Goal: Information Seeking & Learning: Learn about a topic

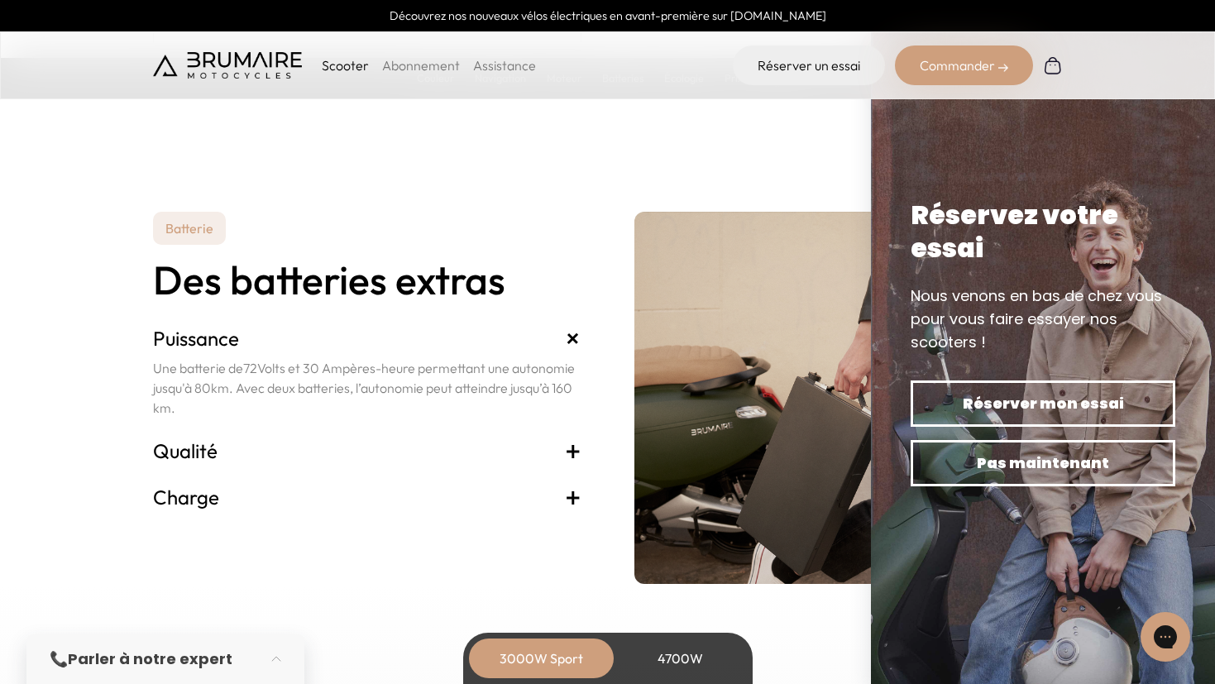
scroll to position [3347, 0]
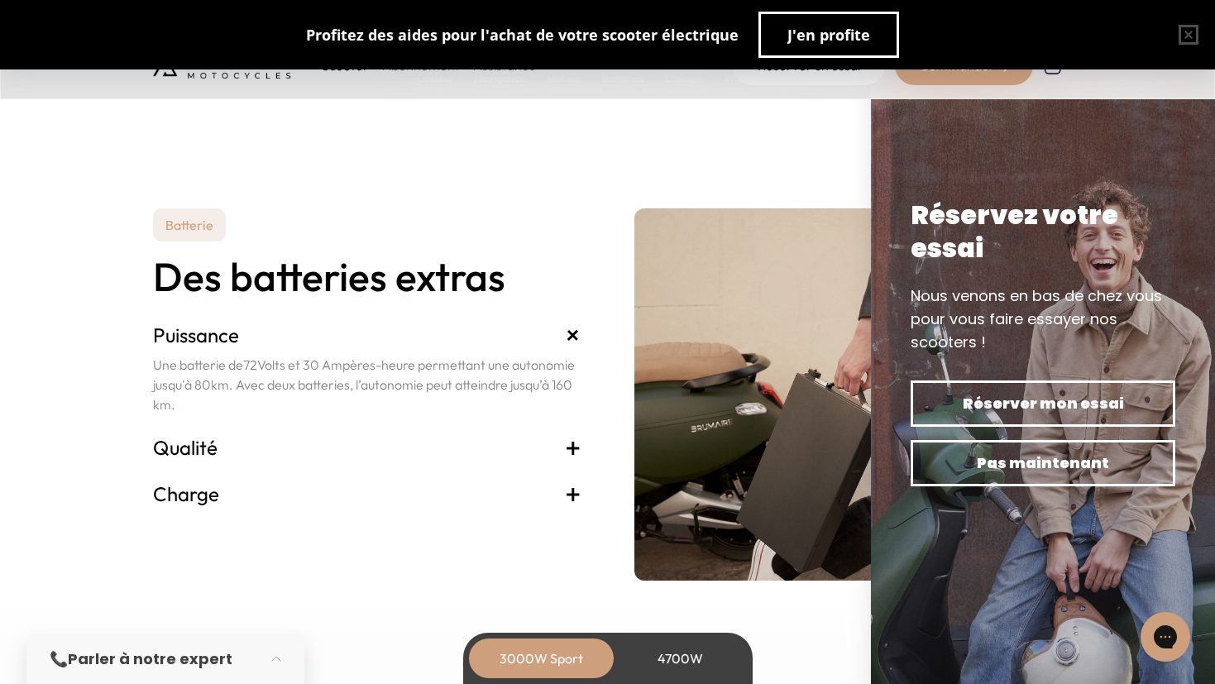
click at [573, 445] on span "+" at bounding box center [573, 447] width 17 height 26
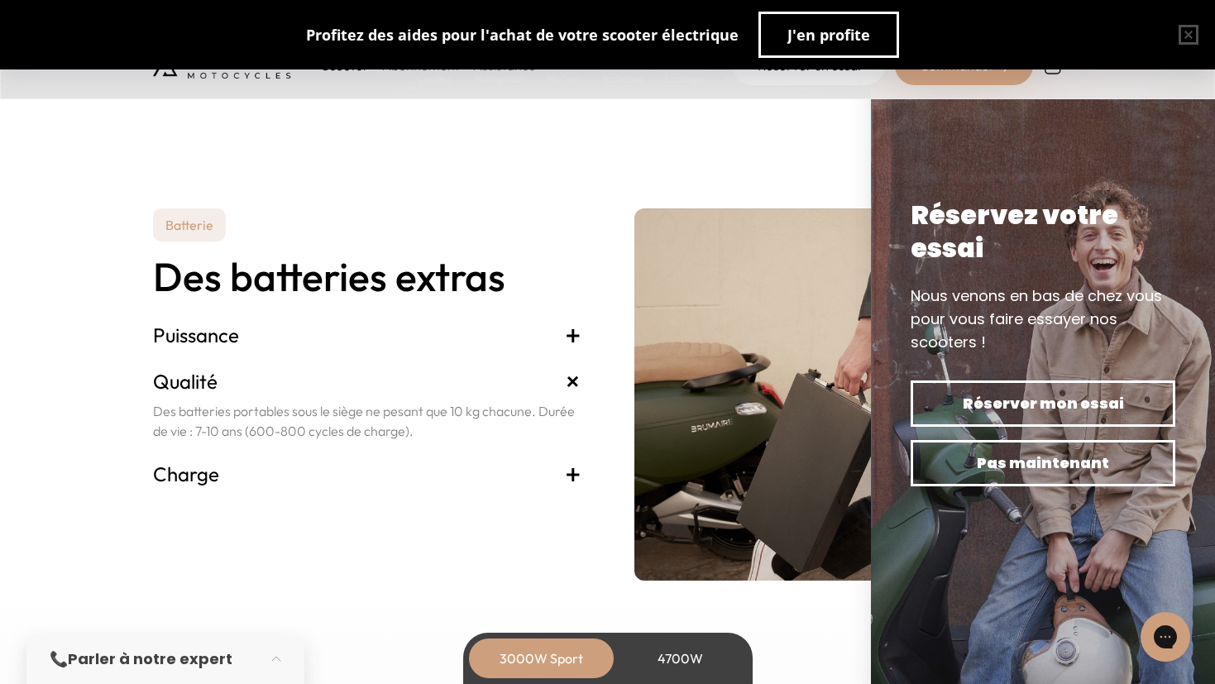
click at [575, 473] on span "+" at bounding box center [573, 474] width 17 height 26
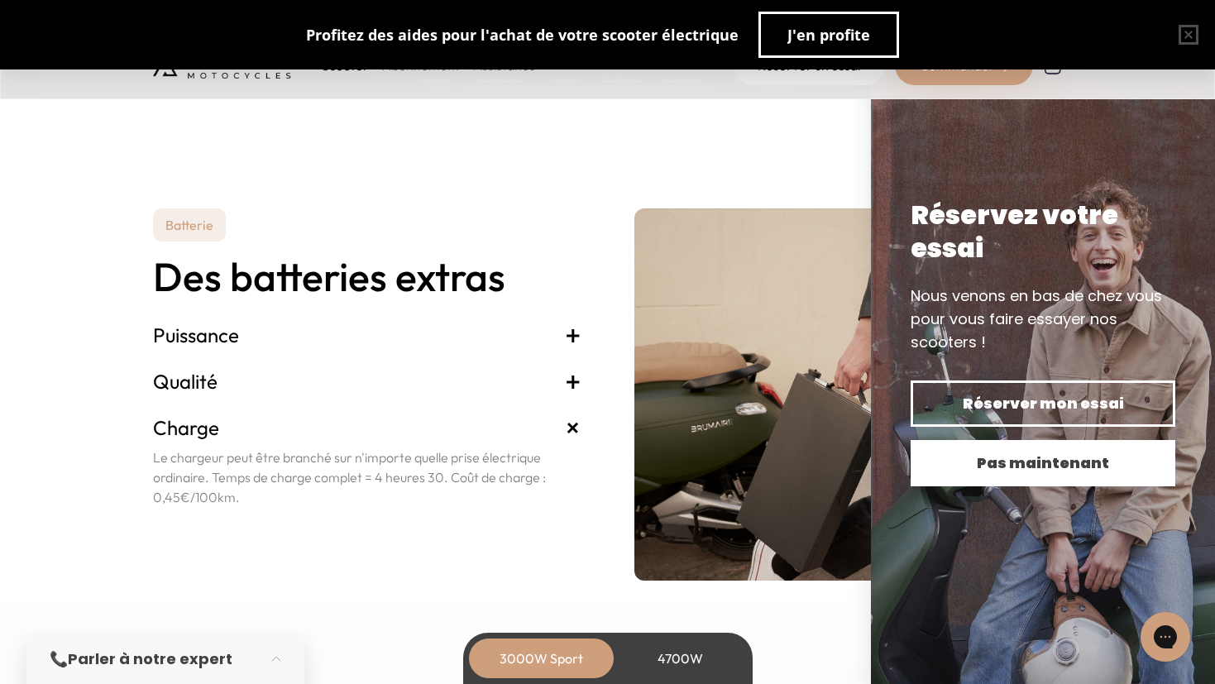
click at [1047, 463] on span "Pas maintenant" at bounding box center [1043, 463] width 207 height 23
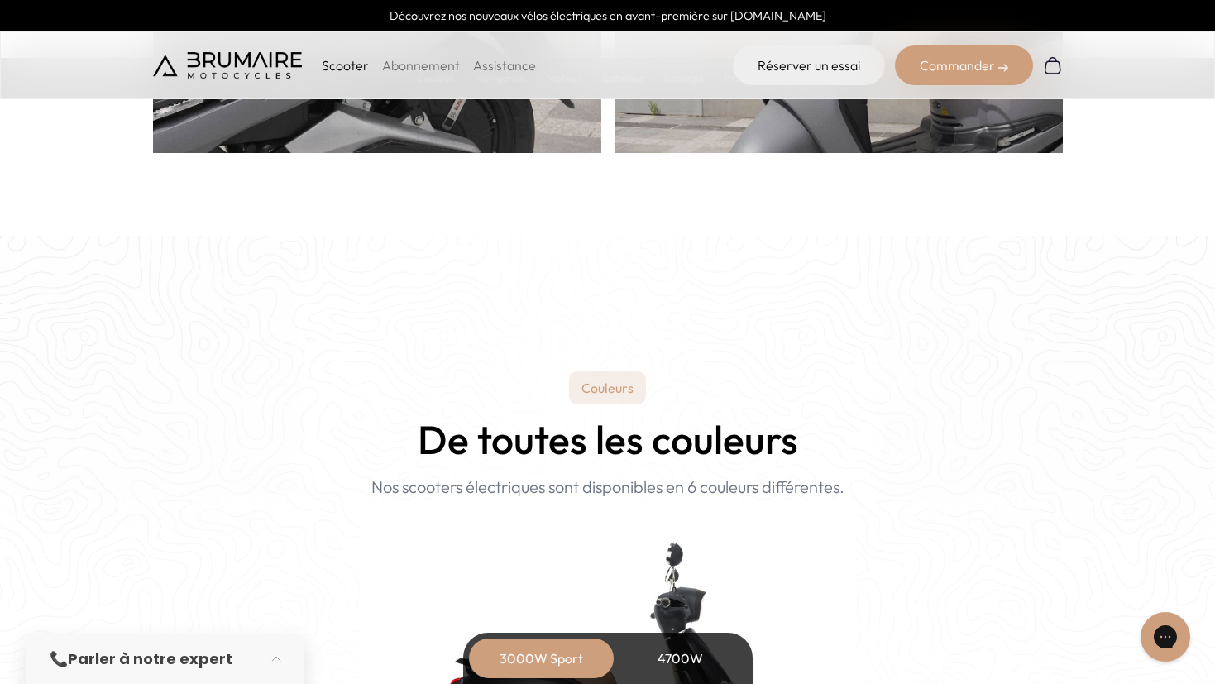
scroll to position [1065, 0]
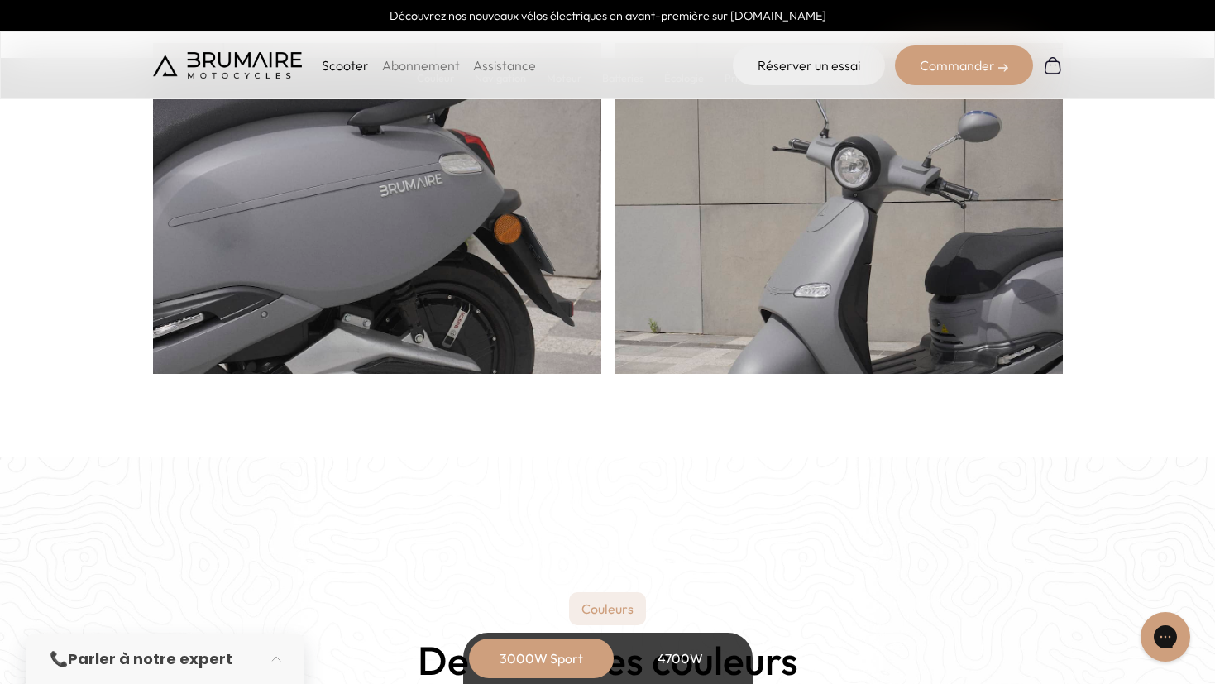
click at [609, 610] on p "Couleurs" at bounding box center [607, 608] width 77 height 33
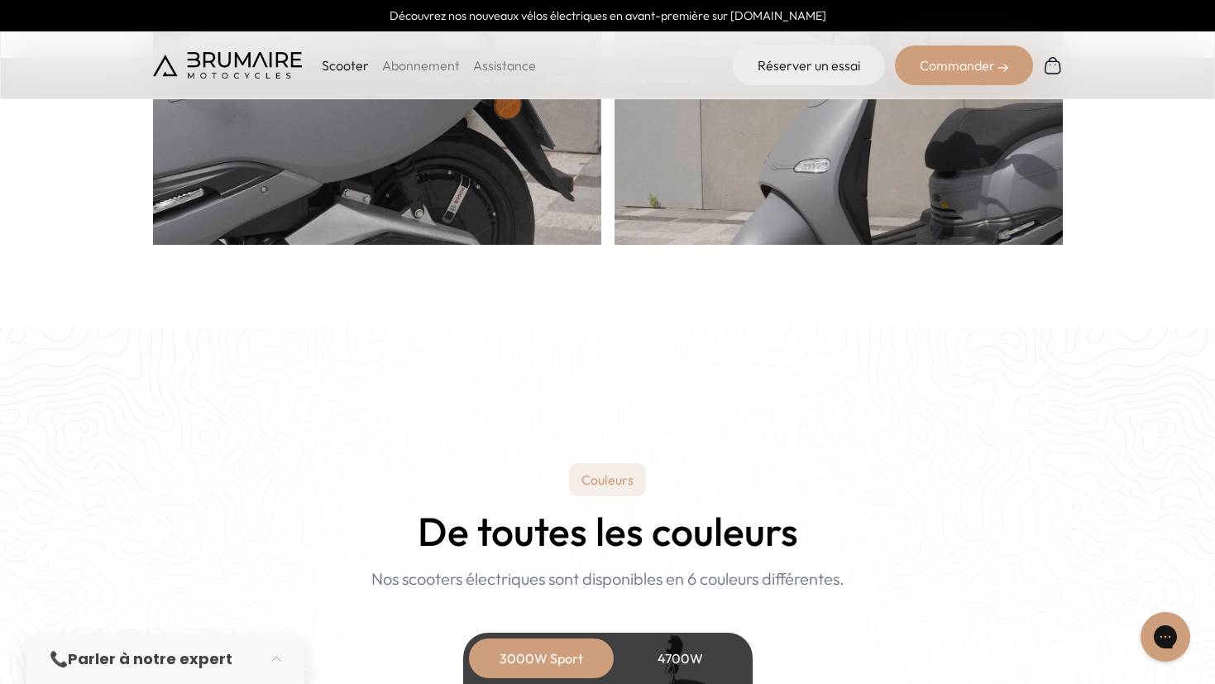
scroll to position [1296, 0]
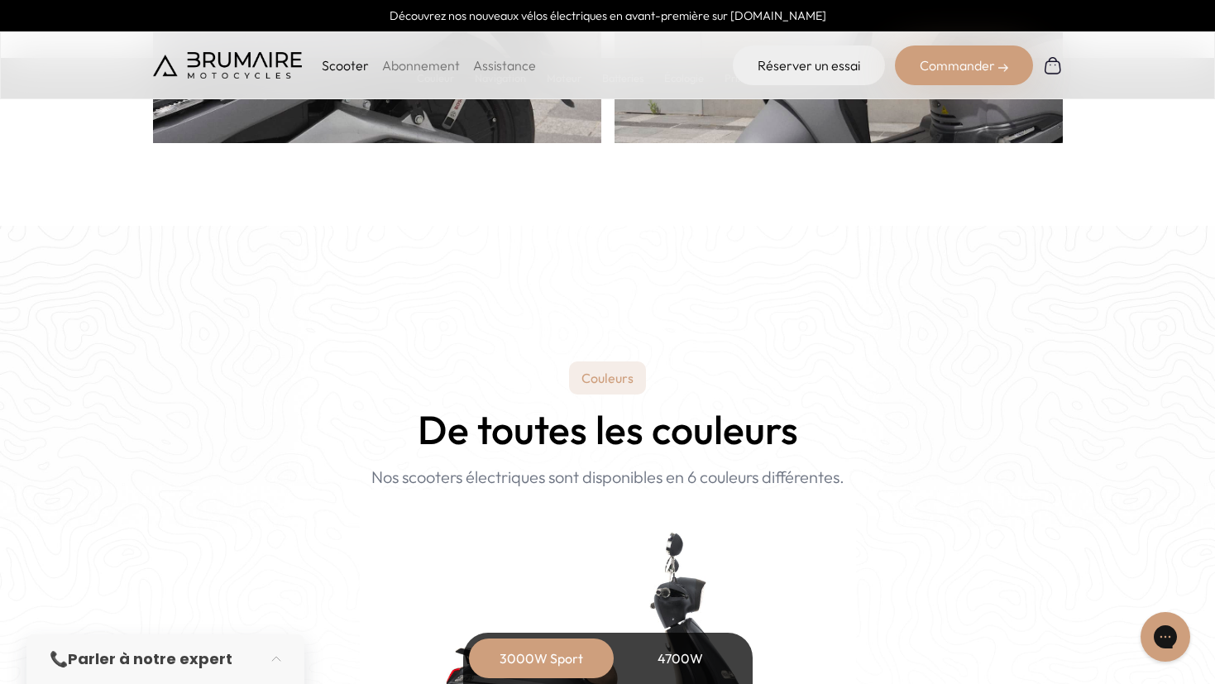
click at [630, 381] on p "Couleurs" at bounding box center [607, 378] width 77 height 33
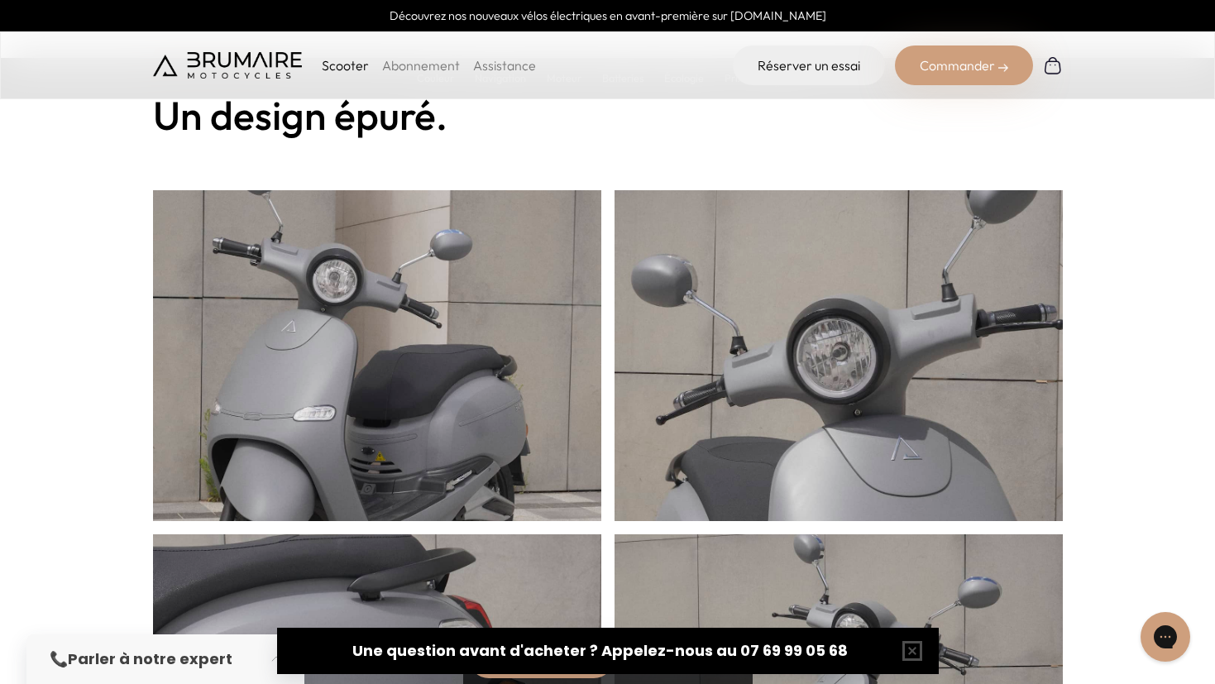
scroll to position [392, 0]
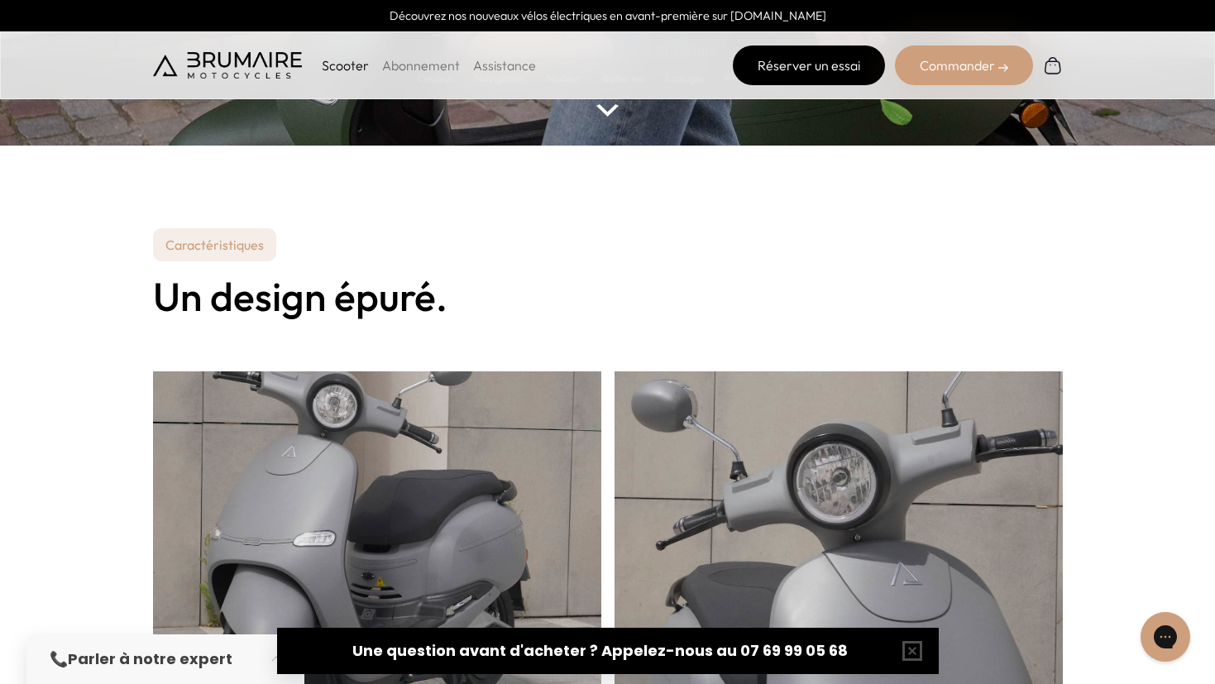
click at [830, 74] on link "Réserver un essai" at bounding box center [809, 66] width 152 height 40
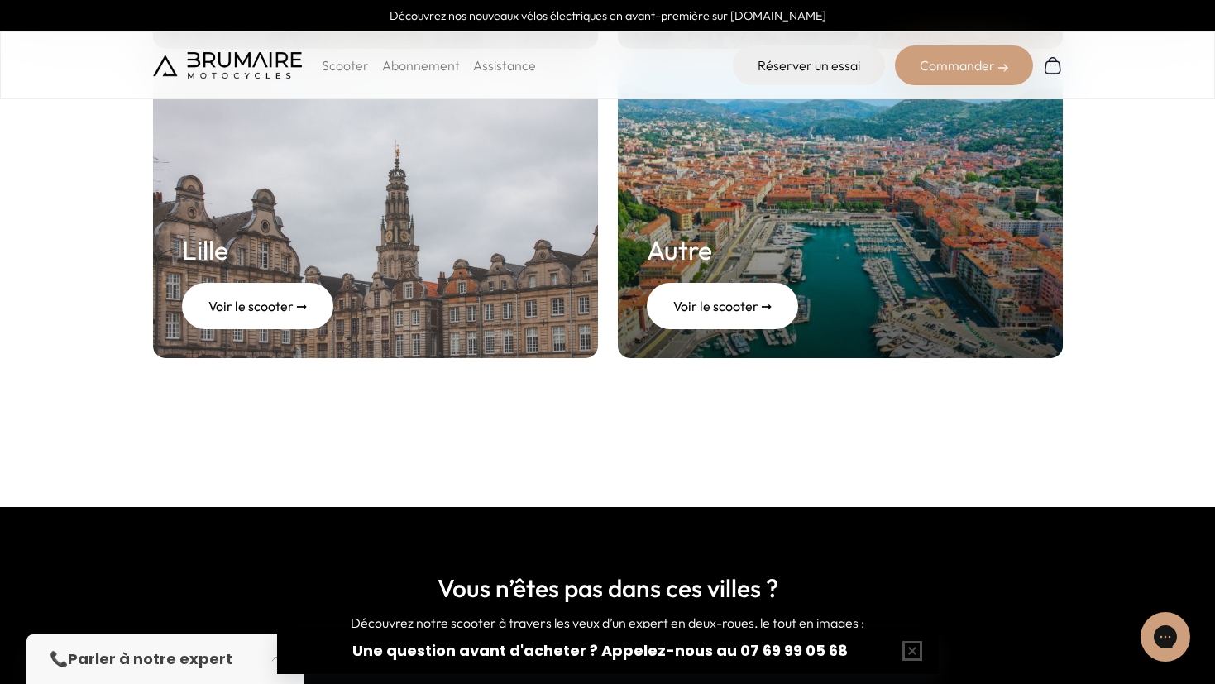
scroll to position [912, 0]
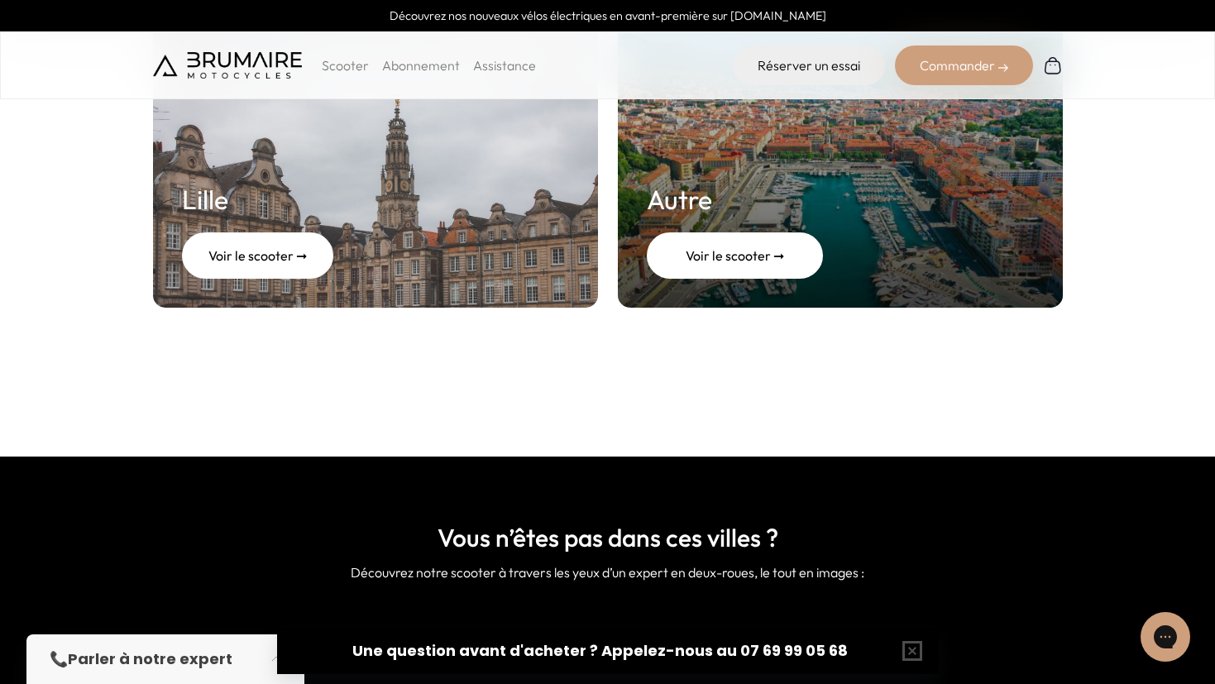
click at [732, 260] on div "Voir le scooter ➞" at bounding box center [735, 255] width 176 height 46
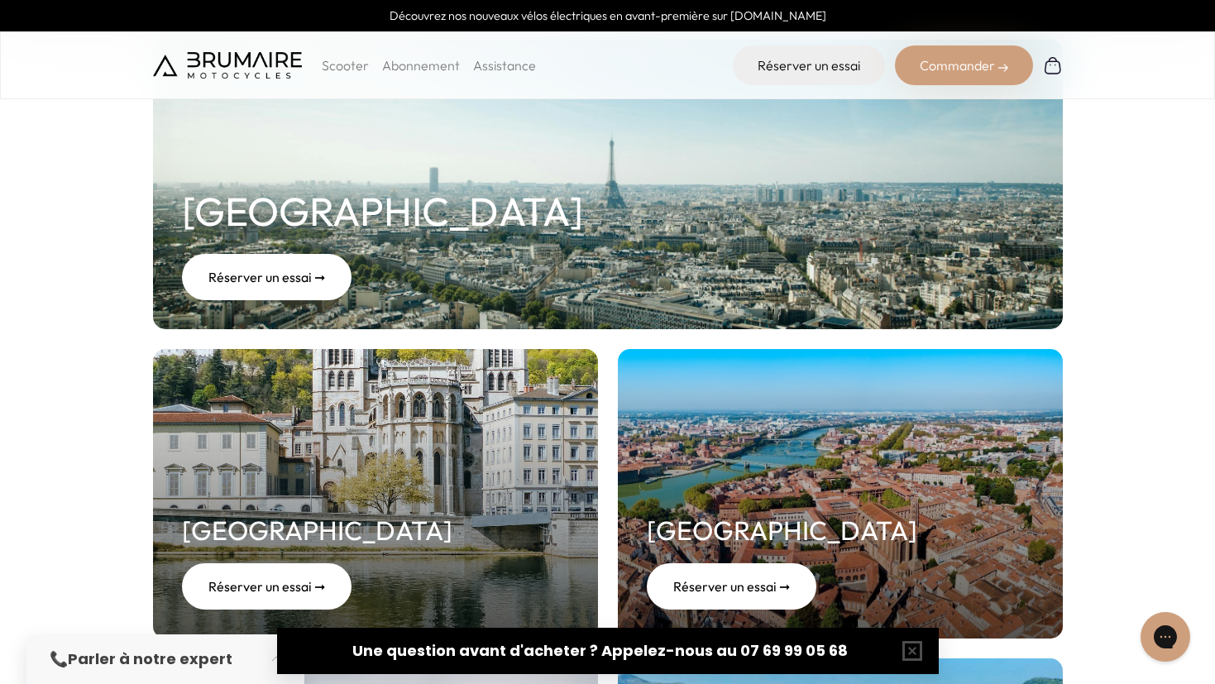
scroll to position [252, 0]
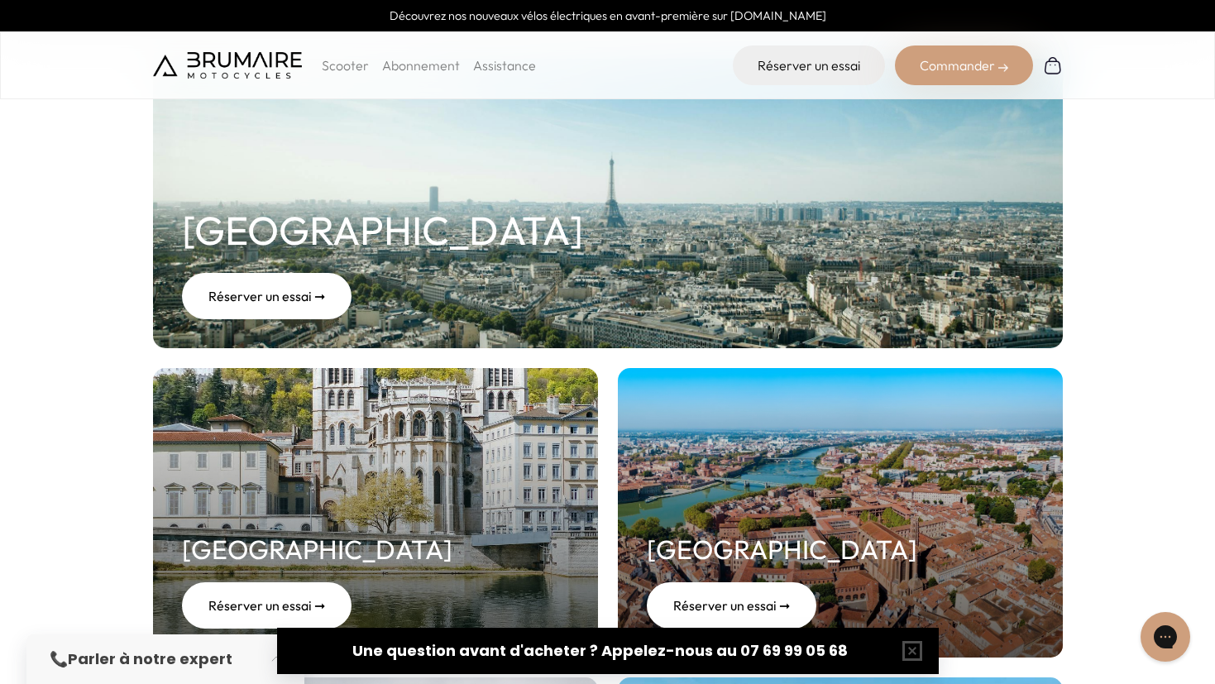
click at [419, 67] on link "Abonnement" at bounding box center [421, 65] width 78 height 17
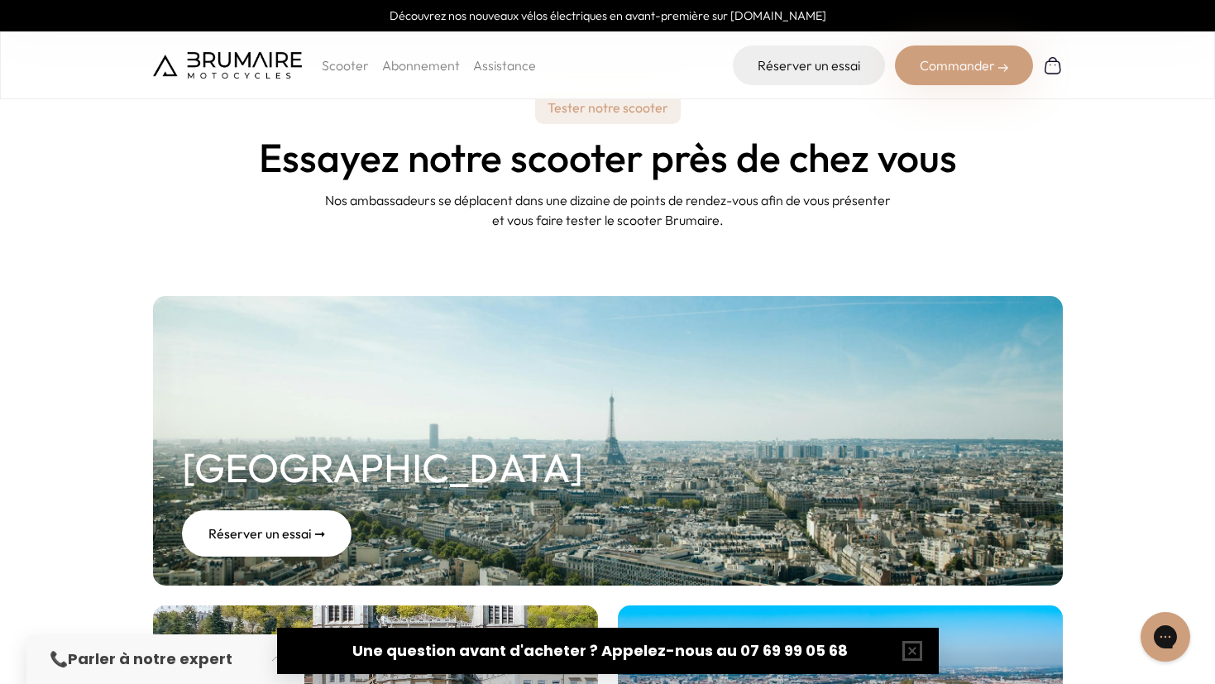
scroll to position [0, 0]
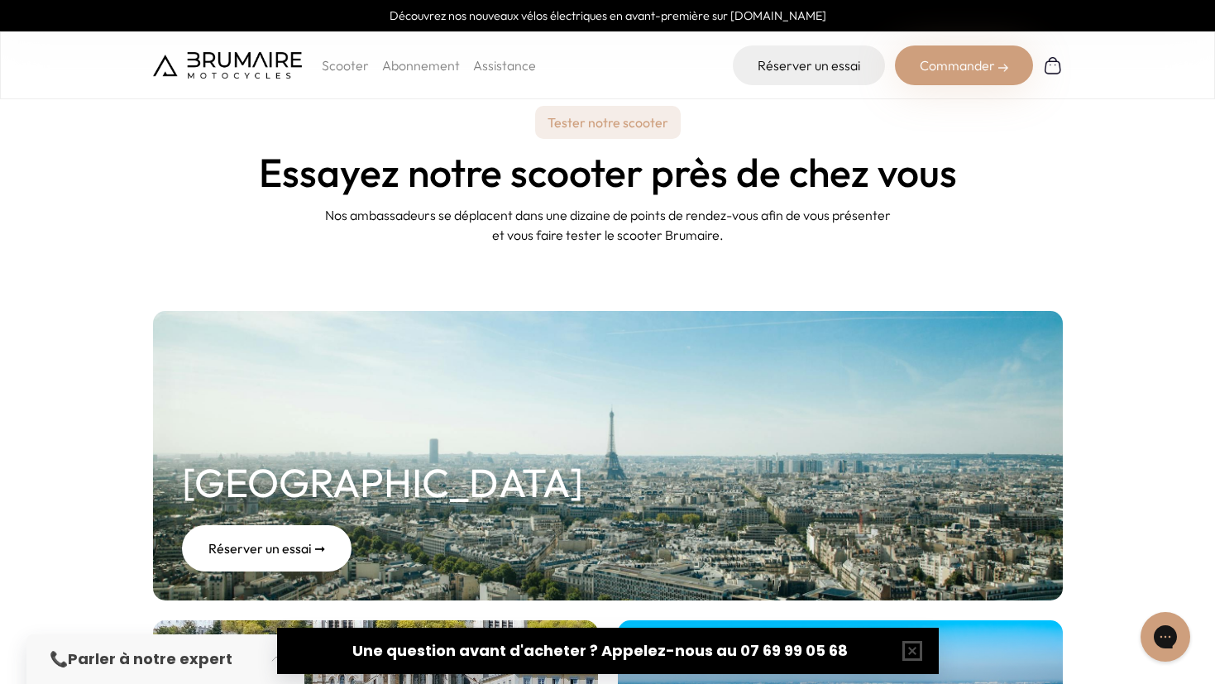
click at [357, 69] on p "Scooter" at bounding box center [345, 65] width 47 height 20
